Goal: Navigation & Orientation: Find specific page/section

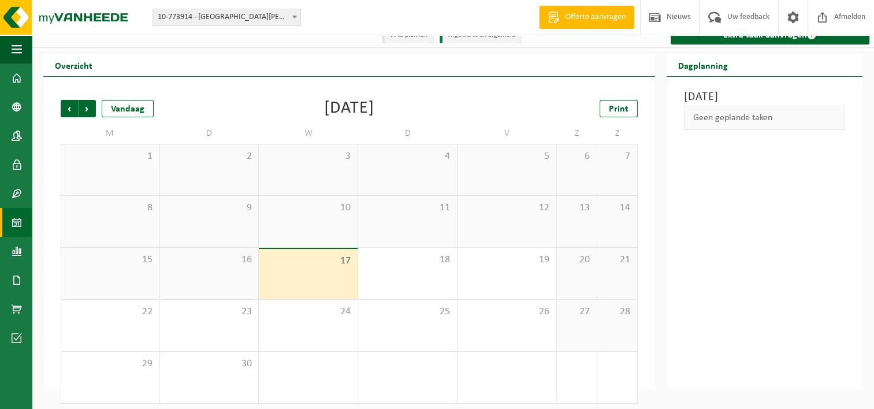
scroll to position [19, 0]
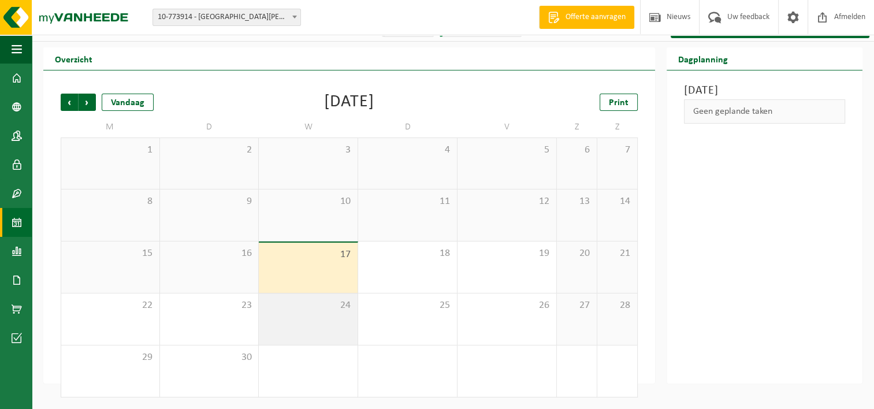
click at [283, 336] on div "24" at bounding box center [308, 319] width 99 height 51
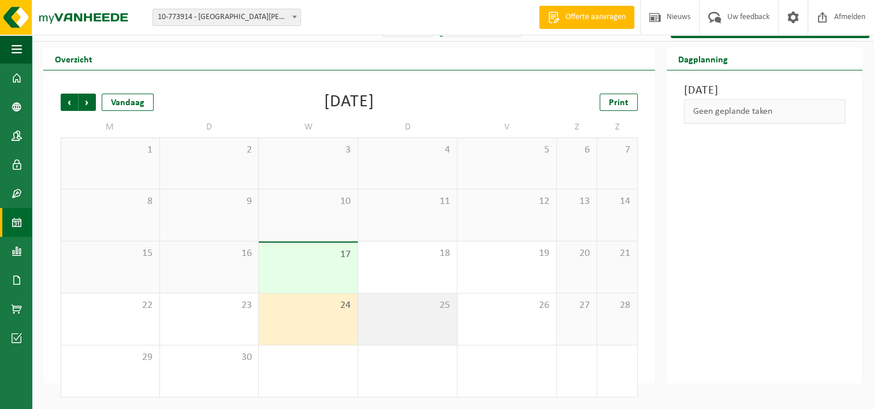
click at [421, 309] on span "25" at bounding box center [407, 305] width 87 height 13
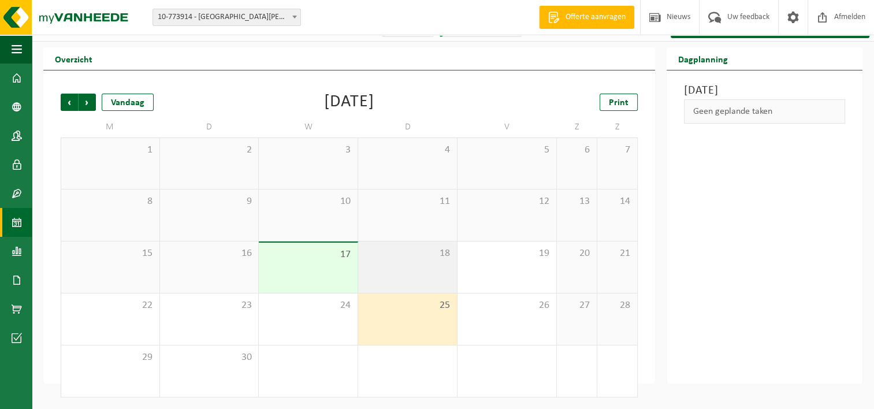
click at [423, 249] on span "18" at bounding box center [407, 253] width 87 height 13
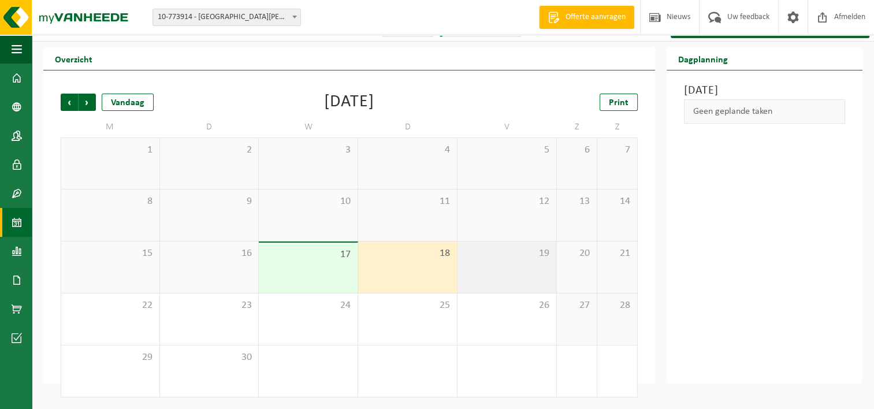
click at [503, 248] on span "19" at bounding box center [506, 253] width 87 height 13
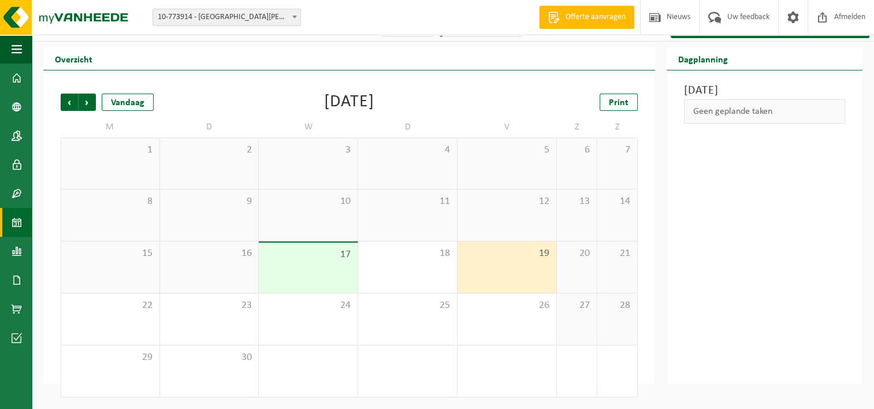
click at [341, 255] on span "17" at bounding box center [308, 254] width 87 height 13
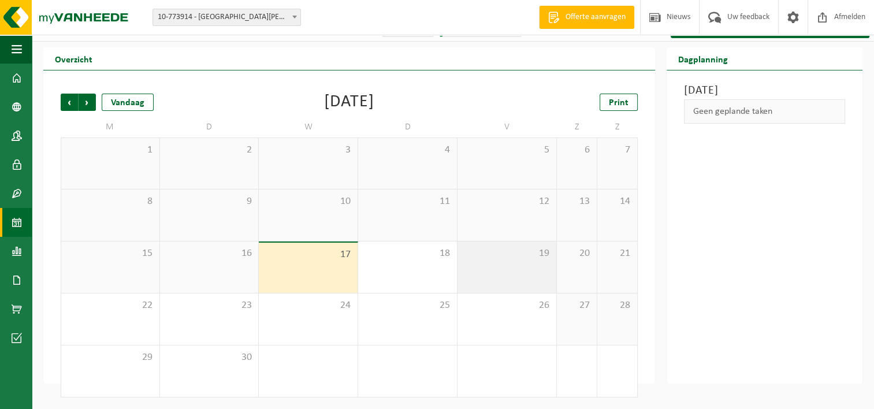
scroll to position [0, 0]
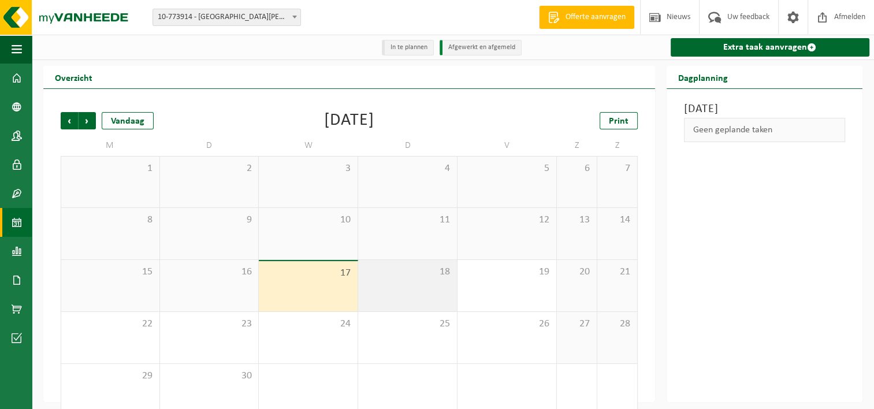
click at [415, 286] on div "18" at bounding box center [407, 285] width 99 height 51
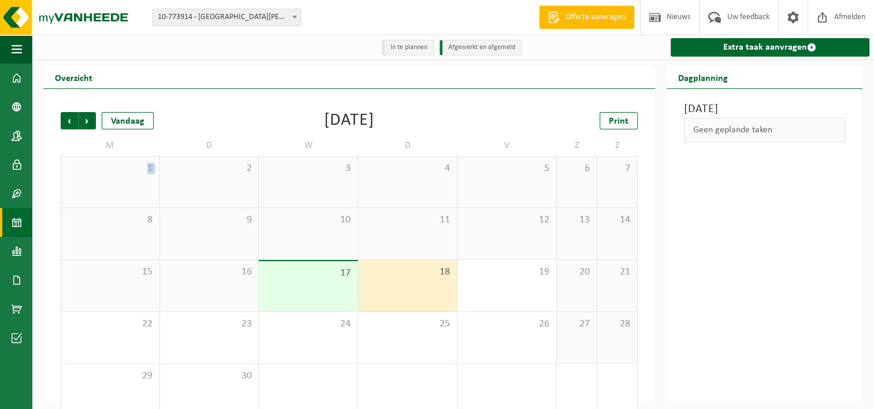
drag, startPoint x: 86, startPoint y: 190, endPoint x: 348, endPoint y: 164, distance: 263.0
click at [348, 164] on tr "1 2 3 4 5 6 7" at bounding box center [349, 182] width 577 height 52
click at [760, 289] on div "Donderdag 18 september 2025 Geen geplande taken" at bounding box center [765, 245] width 196 height 313
click at [23, 136] on link "Contactpersonen" at bounding box center [16, 135] width 32 height 29
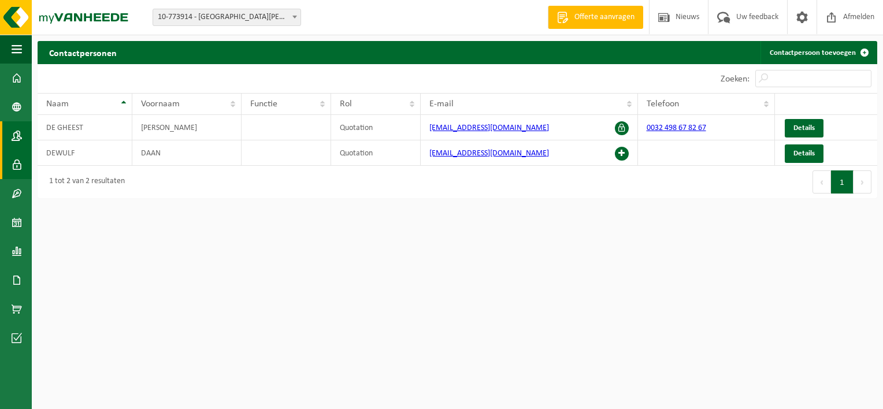
click at [17, 169] on span at bounding box center [17, 164] width 10 height 29
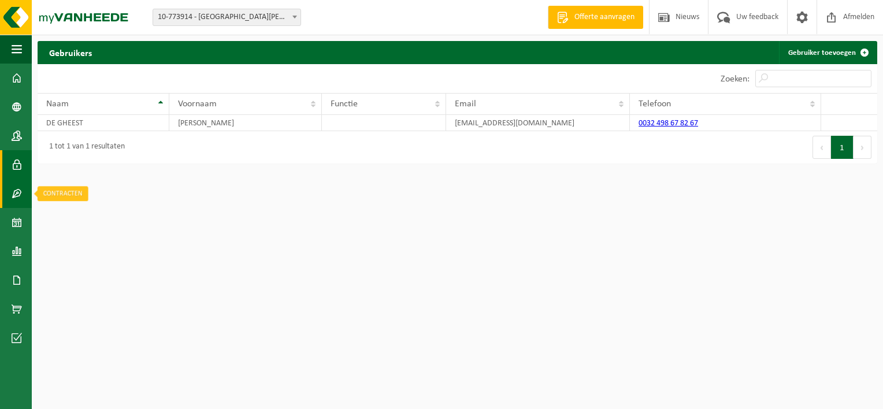
click at [21, 200] on span at bounding box center [17, 193] width 10 height 29
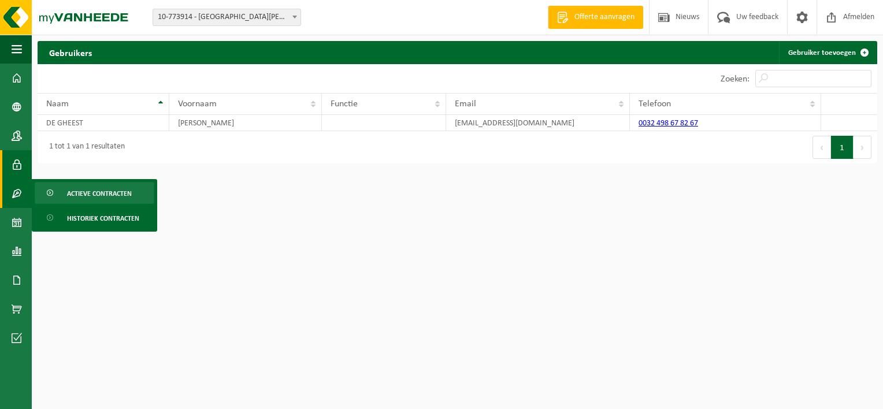
click at [114, 196] on span "Actieve contracten" at bounding box center [99, 194] width 65 height 22
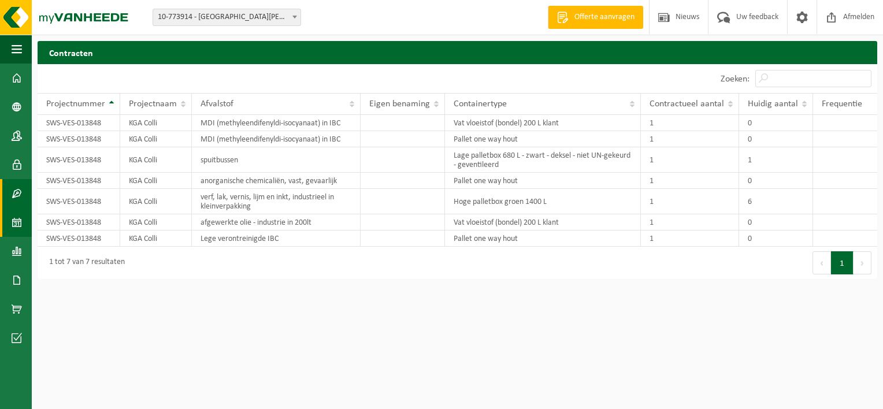
click at [16, 224] on span at bounding box center [17, 222] width 10 height 29
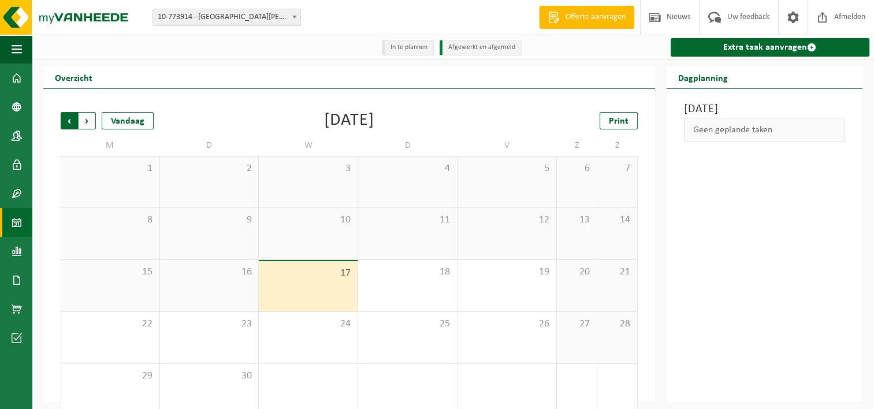
click at [95, 127] on span "Volgende" at bounding box center [87, 120] width 17 height 17
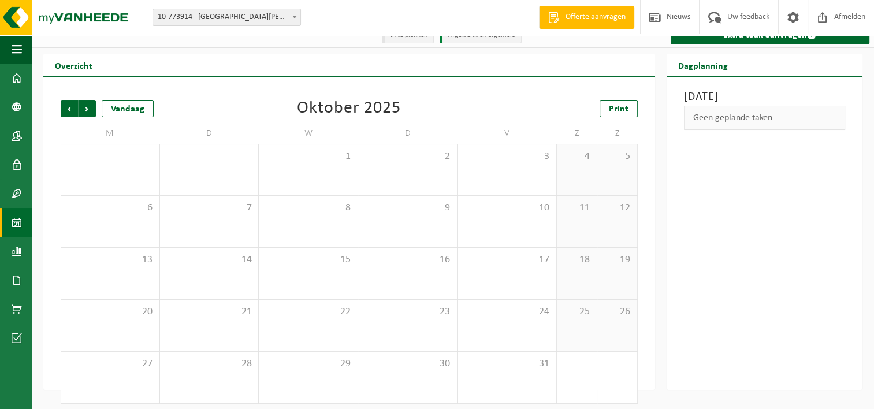
scroll to position [19, 0]
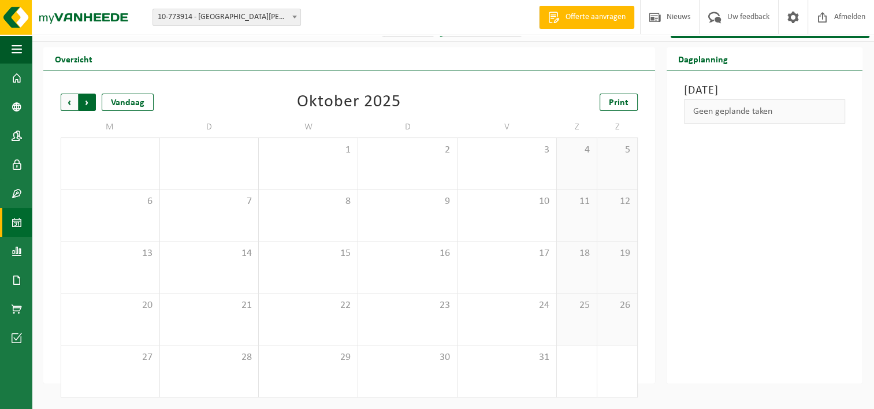
click at [71, 108] on span "Vorige" at bounding box center [69, 102] width 17 height 17
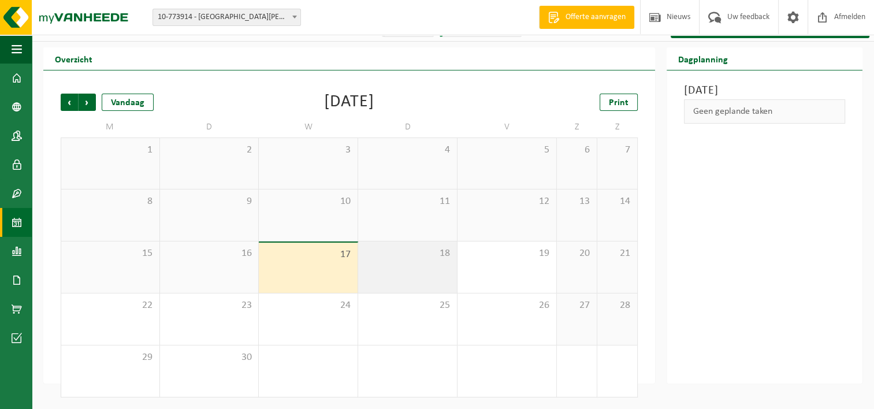
click at [425, 264] on div "18" at bounding box center [407, 267] width 99 height 51
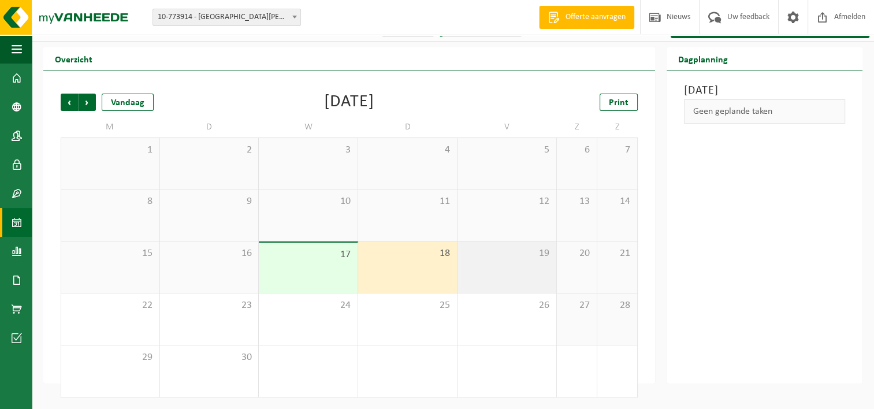
click at [506, 268] on div "19" at bounding box center [507, 267] width 99 height 51
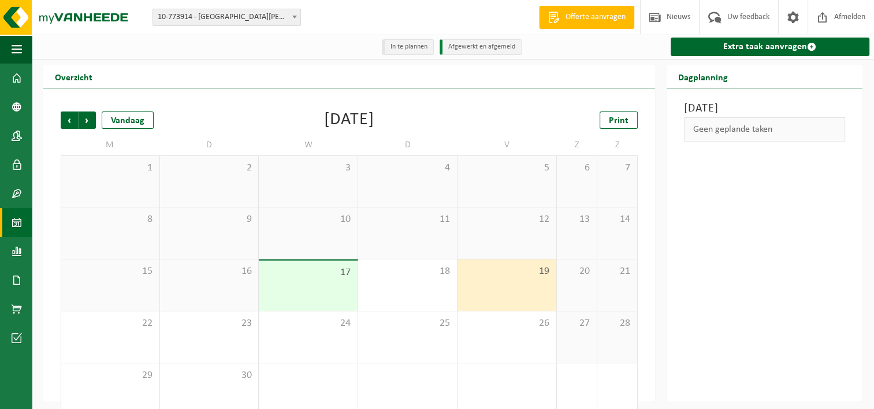
scroll to position [0, 0]
click at [794, 21] on span at bounding box center [793, 17] width 17 height 34
